Goal: Transaction & Acquisition: Purchase product/service

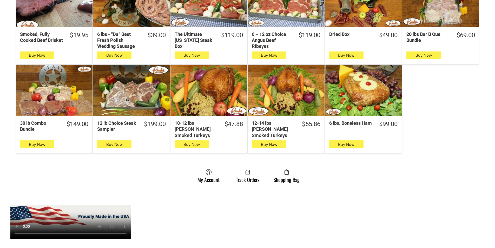
scroll to position [312, 0]
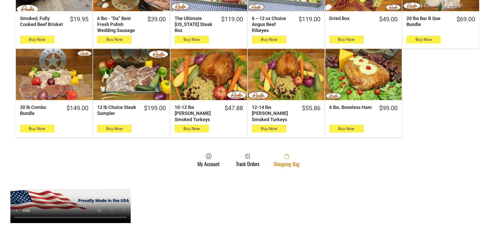
click at [285, 154] on span at bounding box center [287, 156] width 26 height 6
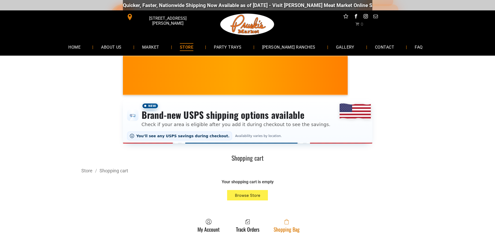
click at [284, 224] on span at bounding box center [287, 222] width 26 height 6
click at [299, 232] on link "Shopping Bag" at bounding box center [286, 226] width 31 height 14
click at [289, 224] on span at bounding box center [287, 222] width 26 height 6
